Goal: Task Accomplishment & Management: Complete application form

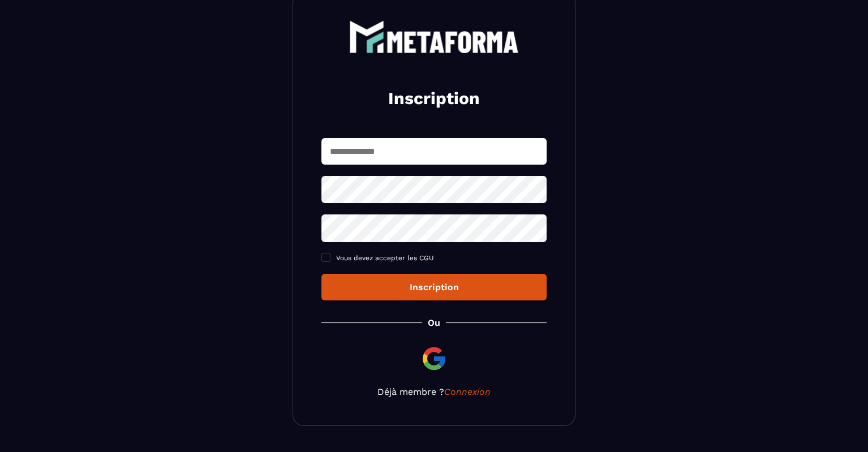
scroll to position [95, 0]
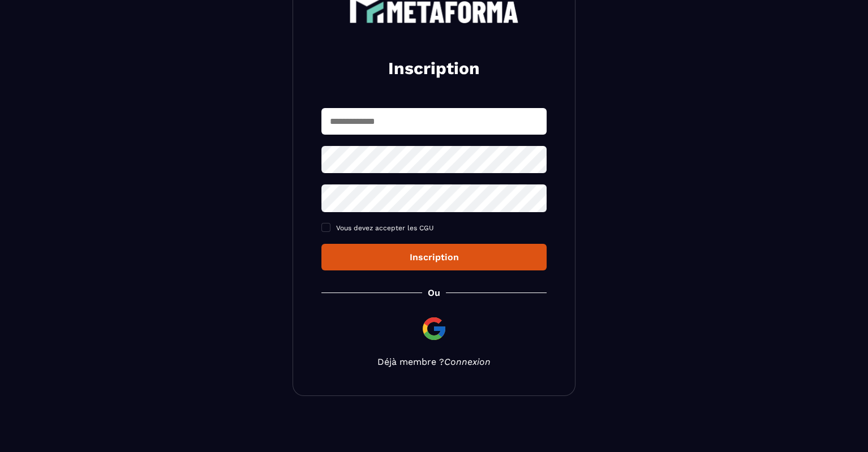
click at [476, 364] on link "Connexion" at bounding box center [467, 361] width 46 height 11
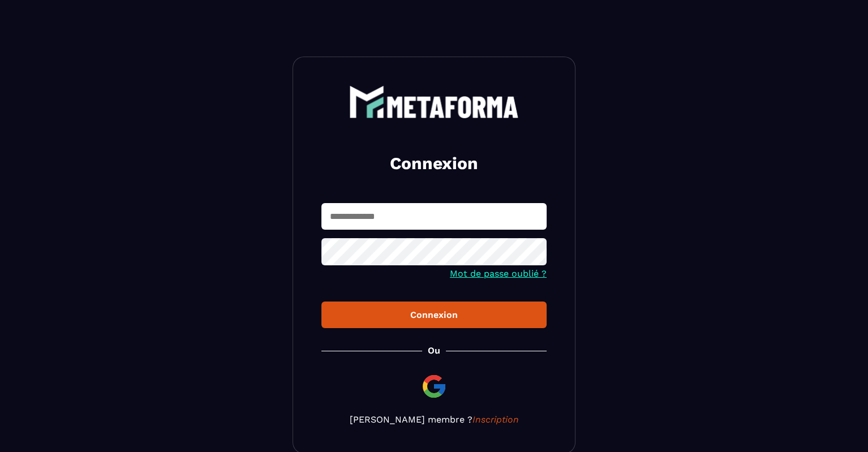
click at [441, 221] on input "text" at bounding box center [433, 216] width 225 height 27
type input "**********"
click at [454, 309] on div "Connexion" at bounding box center [433, 314] width 207 height 11
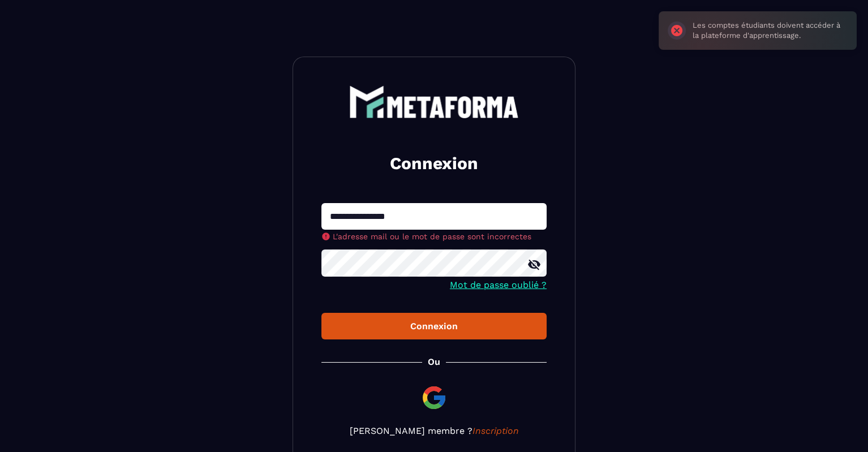
click at [538, 268] on icon at bounding box center [534, 265] width 14 height 14
